Goal: Task Accomplishment & Management: Complete application form

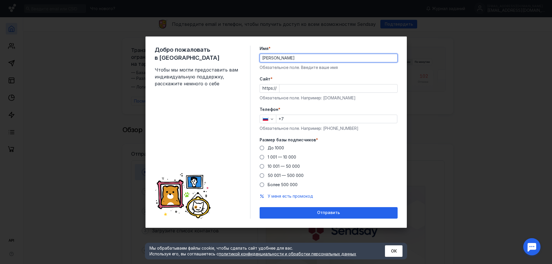
type input "[PERSON_NAME]"
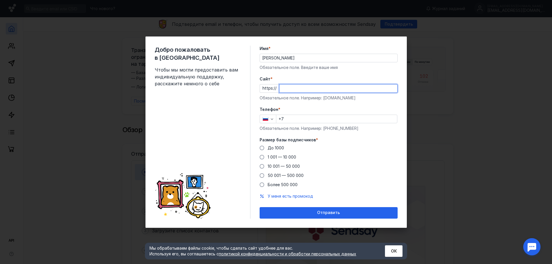
click at [297, 88] on input "Cайт *" at bounding box center [338, 88] width 118 height 8
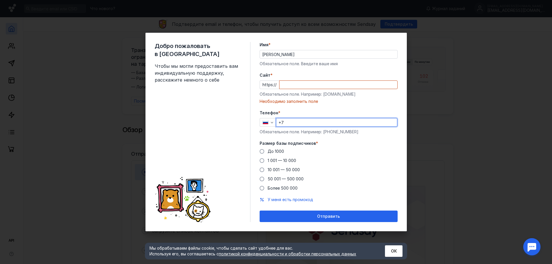
click at [293, 115] on div "Телефон * +7 Обязательное поле. Например: [PHONE_NUMBER]" at bounding box center [328, 122] width 138 height 25
click at [293, 120] on input "+7" at bounding box center [336, 122] width 121 height 8
type input "[PHONE_NUMBER]"
click at [276, 152] on span "До 1000" at bounding box center [275, 151] width 16 height 5
click at [0, 0] on input "До 1000" at bounding box center [0, 0] width 0 height 0
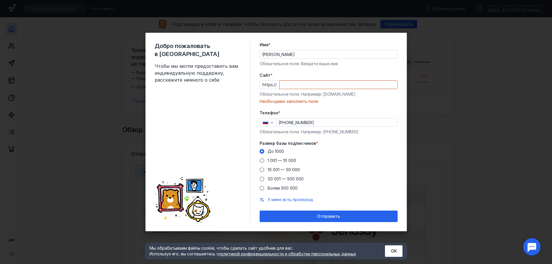
click at [290, 88] on input "Cайт *" at bounding box center [338, 85] width 118 height 8
click at [294, 84] on input "Cайт *" at bounding box center [338, 85] width 118 height 8
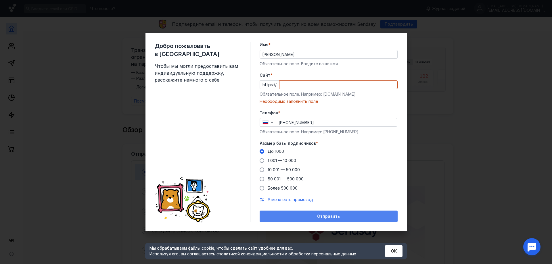
click at [328, 217] on span "Отправить" at bounding box center [328, 216] width 23 height 5
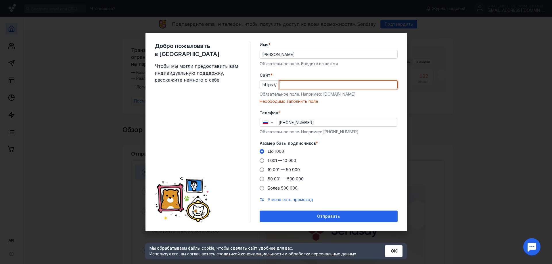
click at [304, 85] on input "Cайт *" at bounding box center [338, 85] width 118 height 8
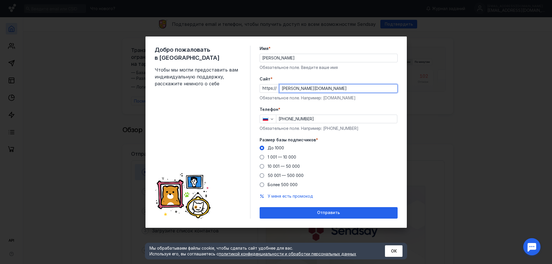
type input "[PERSON_NAME][DOMAIN_NAME]"
click at [259, 207] on button "Отправить" at bounding box center [328, 212] width 138 height 11
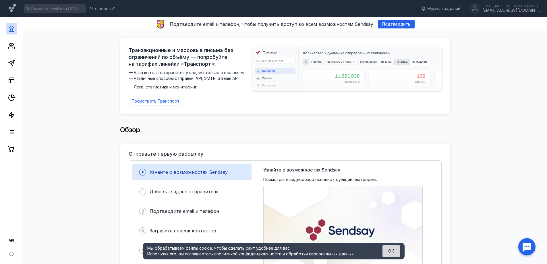
click at [387, 250] on button "ОК" at bounding box center [392, 250] width 18 height 11
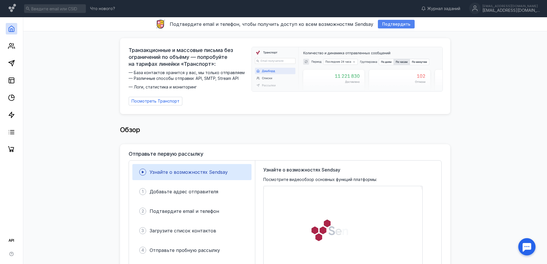
click at [392, 26] on span "Подтвердить" at bounding box center [396, 24] width 28 height 5
